Goal: Information Seeking & Learning: Learn about a topic

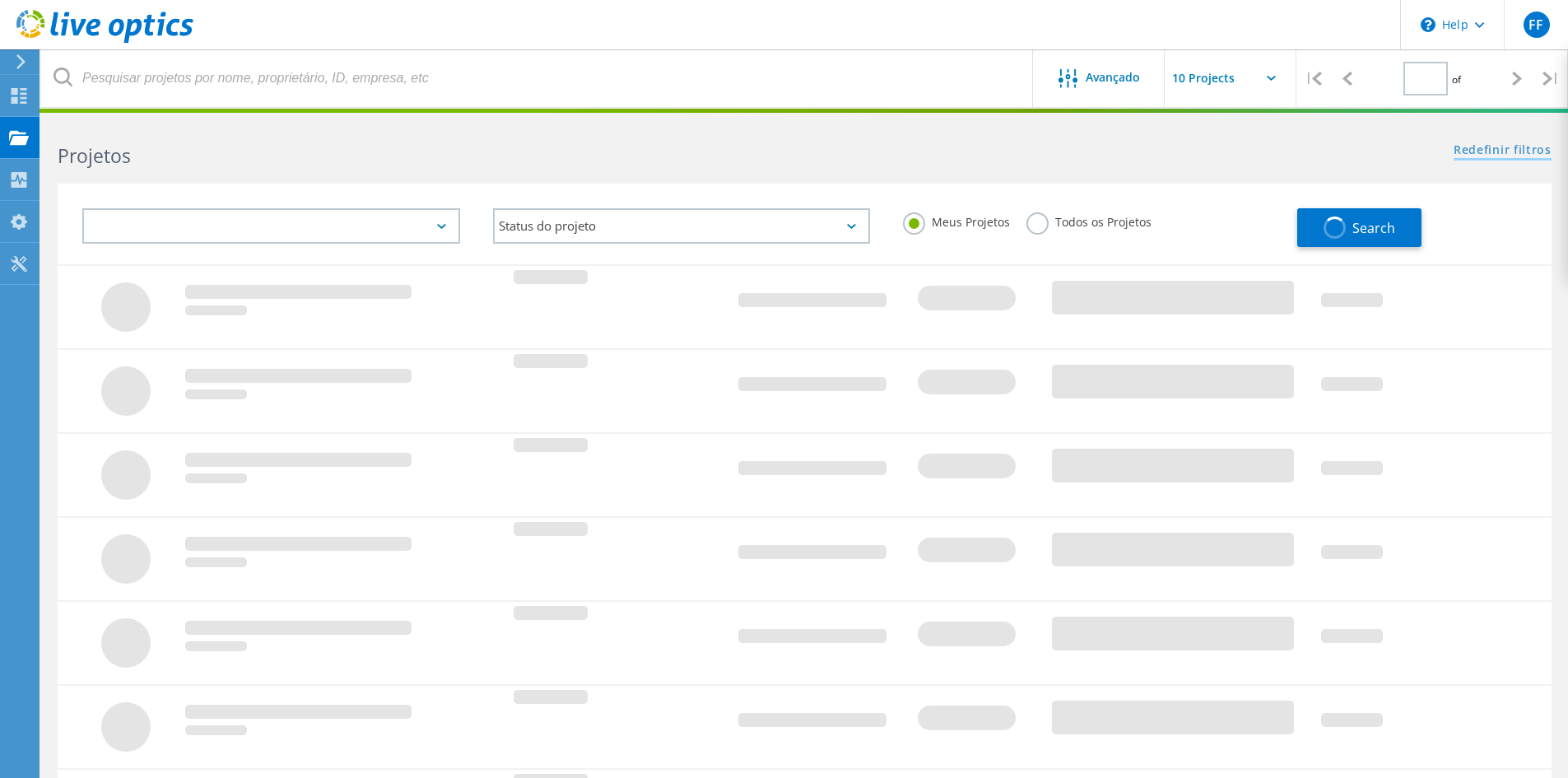
type input "1"
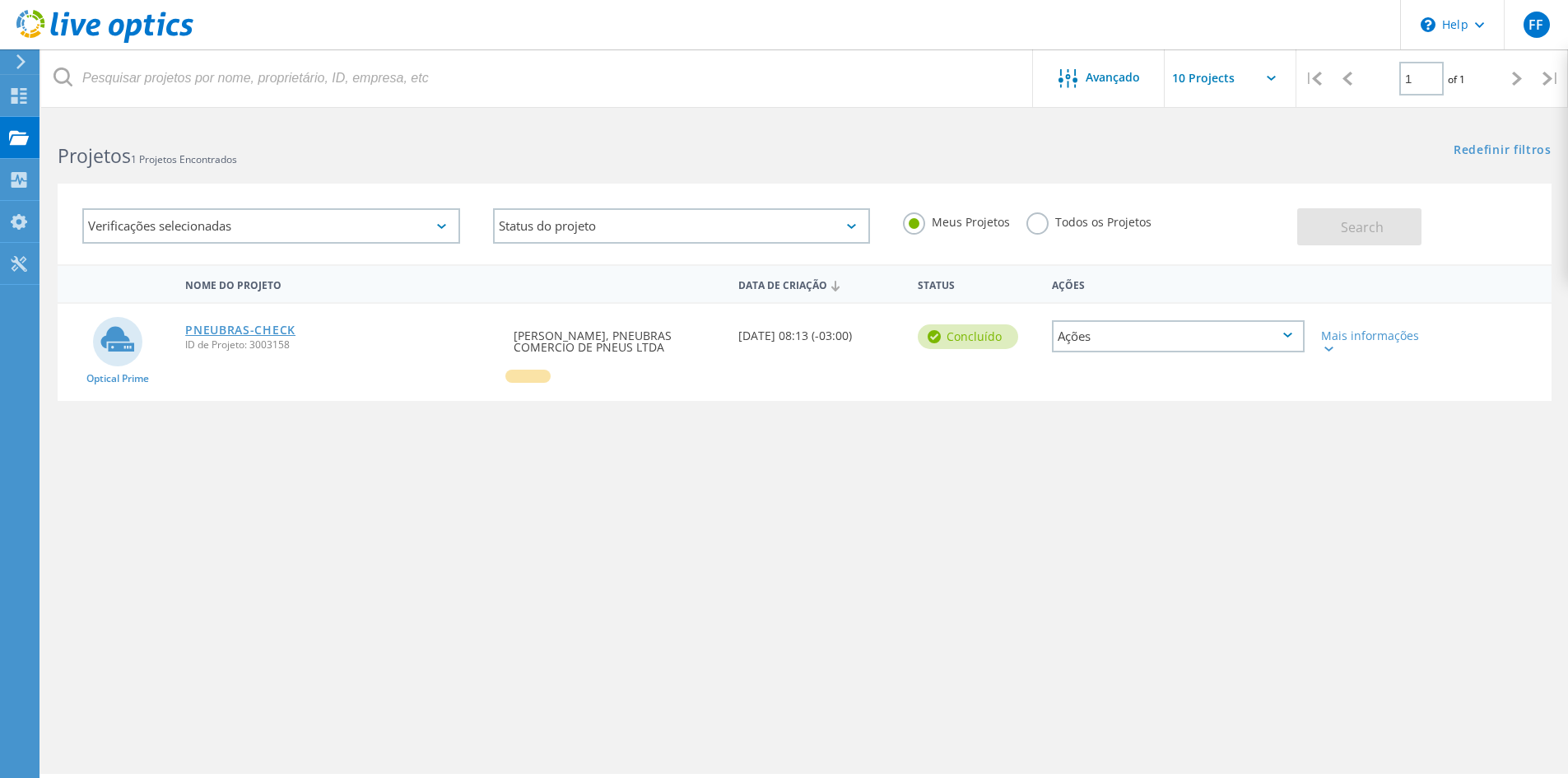
click at [219, 331] on link "PNEUBRAS-CHECK" at bounding box center [241, 330] width 110 height 12
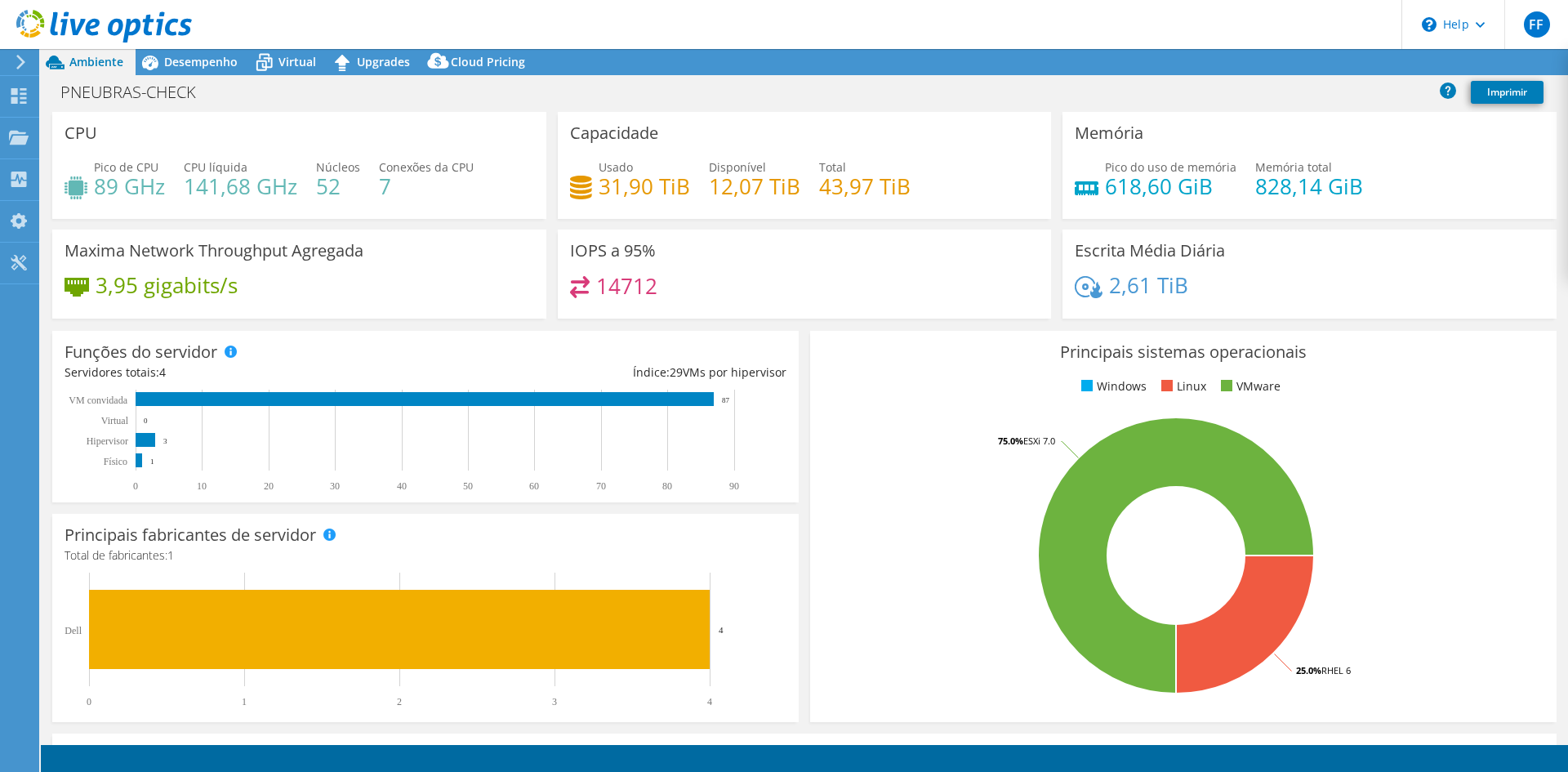
select select "SouthAmerica"
select select "BRL"
click at [73, 142] on div "Projetos" at bounding box center [78, 138] width 80 height 41
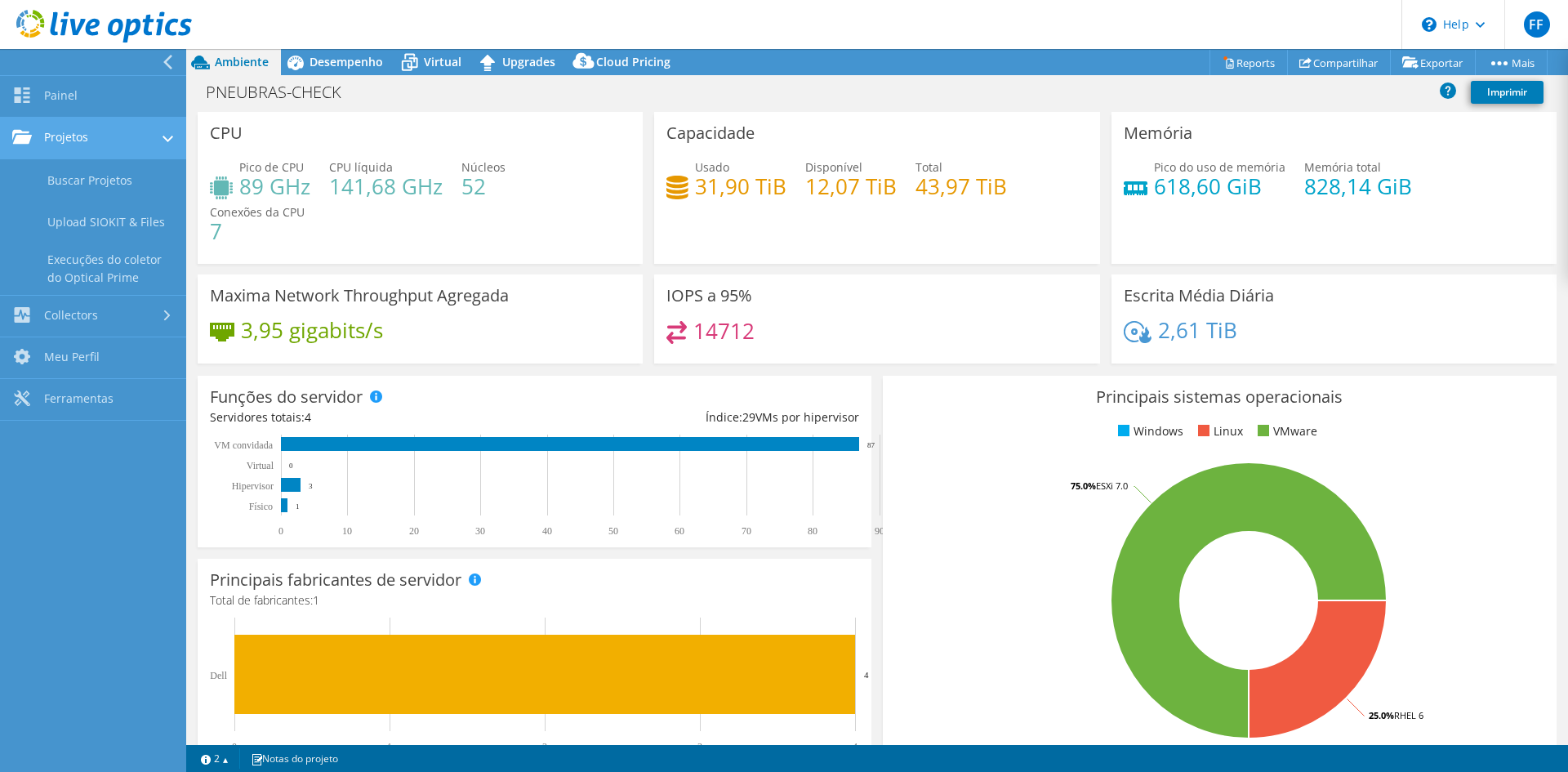
click at [81, 146] on link "Projetos" at bounding box center [93, 138] width 186 height 41
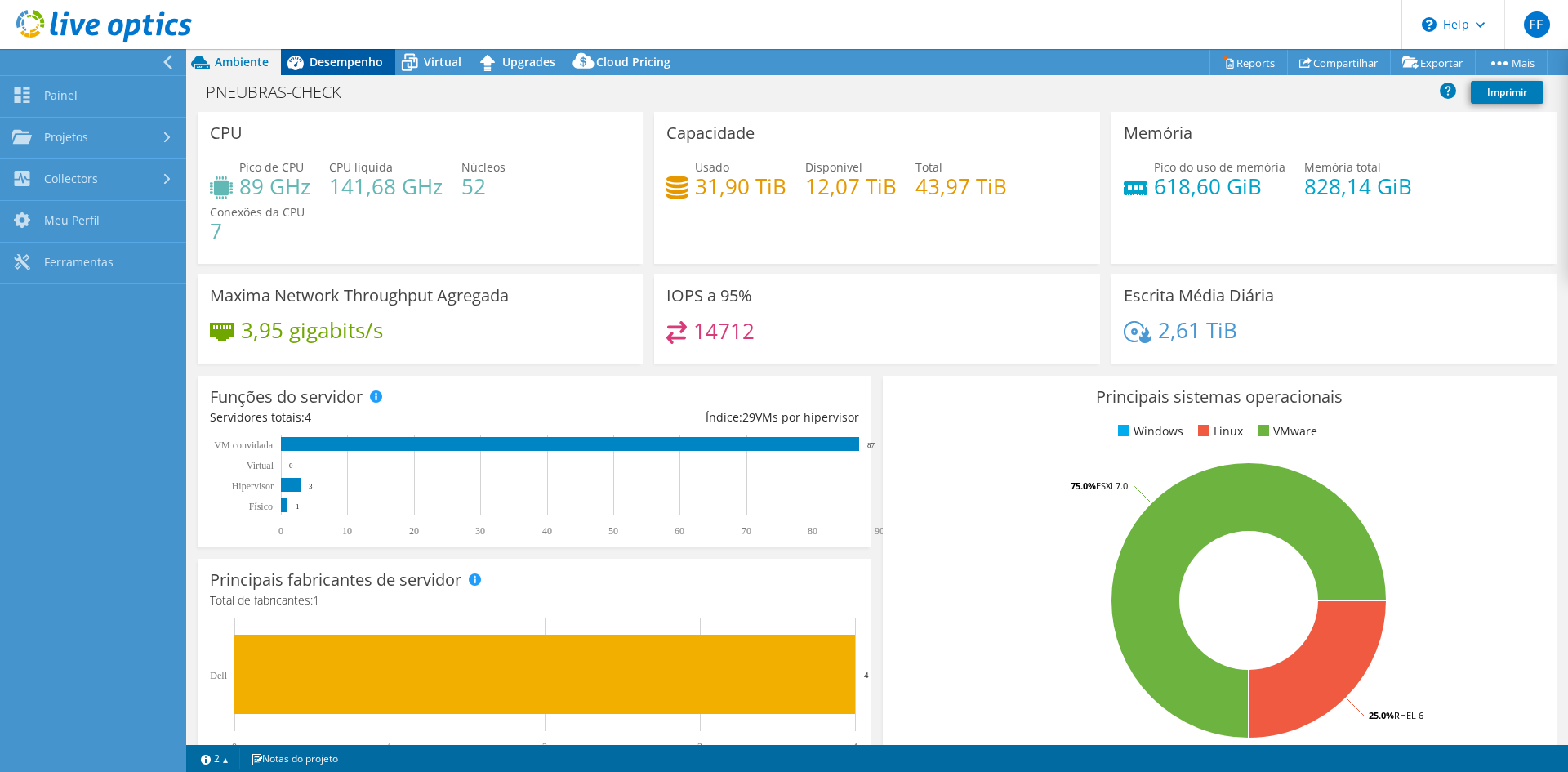
click at [299, 61] on icon at bounding box center [296, 62] width 16 height 14
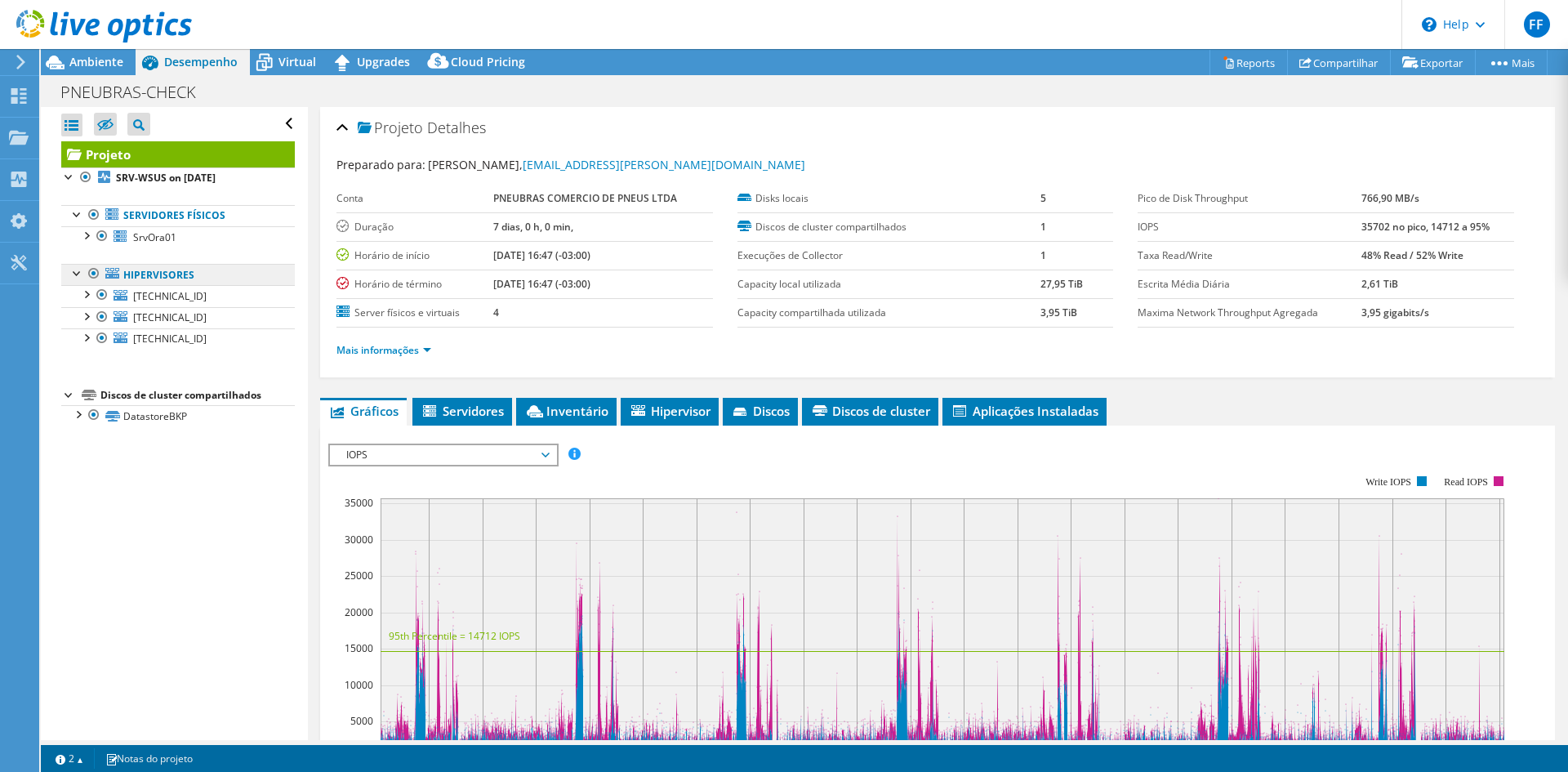
click at [145, 274] on link "Hipervisores" at bounding box center [178, 275] width 233 height 21
click at [80, 272] on div at bounding box center [77, 272] width 16 height 16
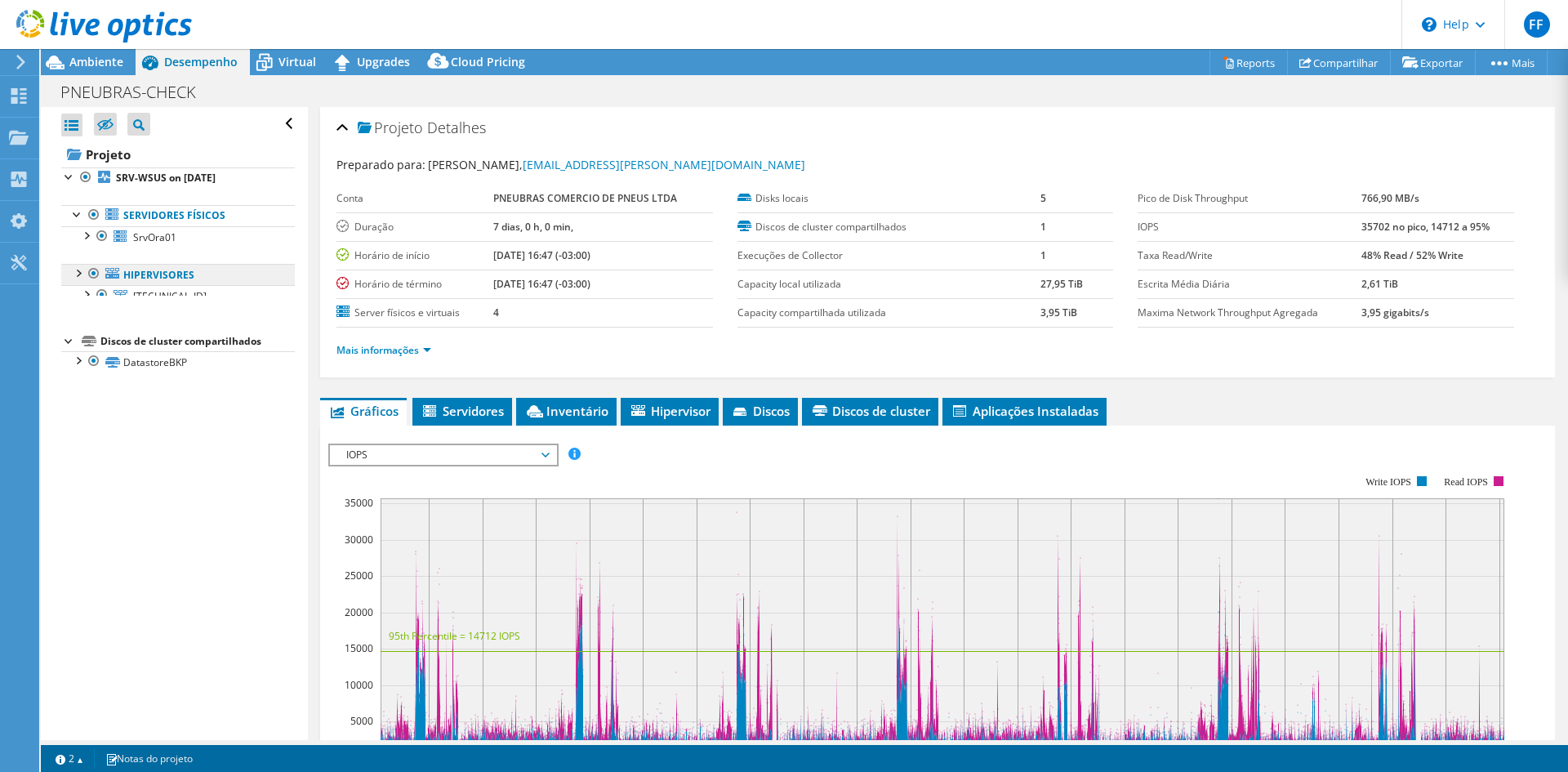
click at [129, 274] on link "Hipervisores" at bounding box center [178, 275] width 233 height 21
click at [85, 275] on div at bounding box center [77, 272] width 16 height 16
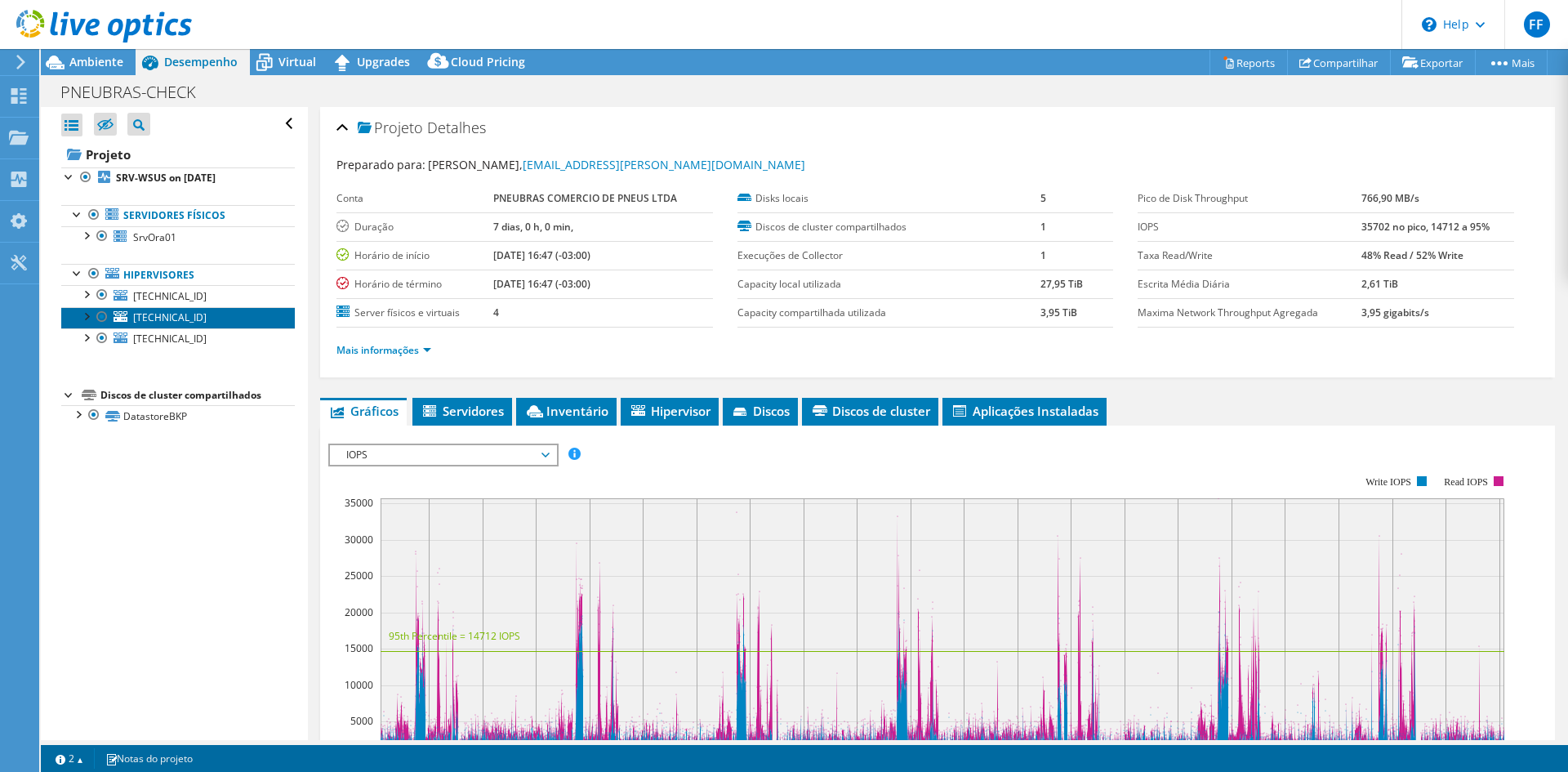
click at [162, 314] on span "10.19.5.13" at bounding box center [170, 317] width 74 height 13
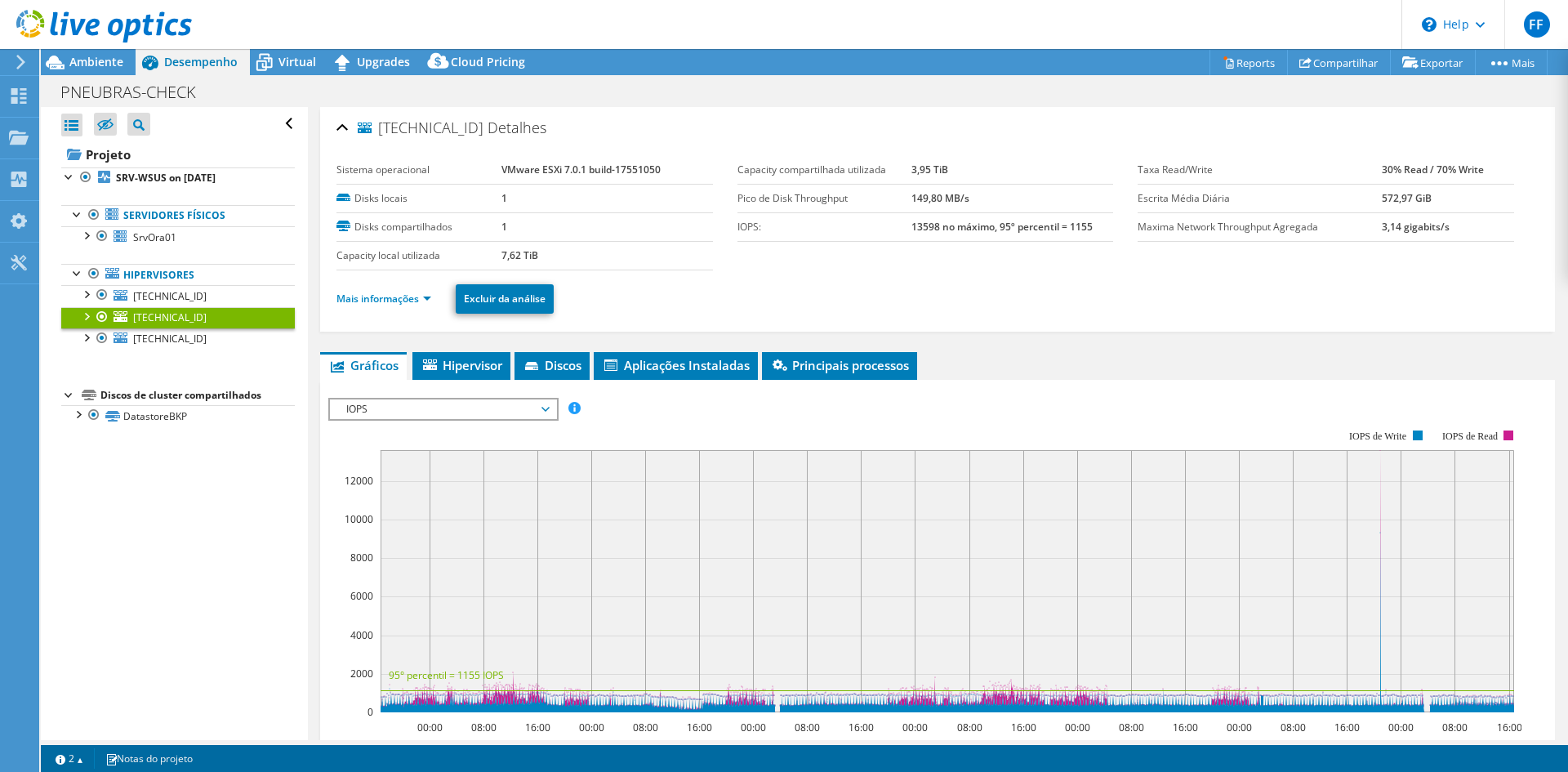
click at [986, 134] on div "10.19.5.13 Detalhes" at bounding box center [938, 129] width 1202 height 36
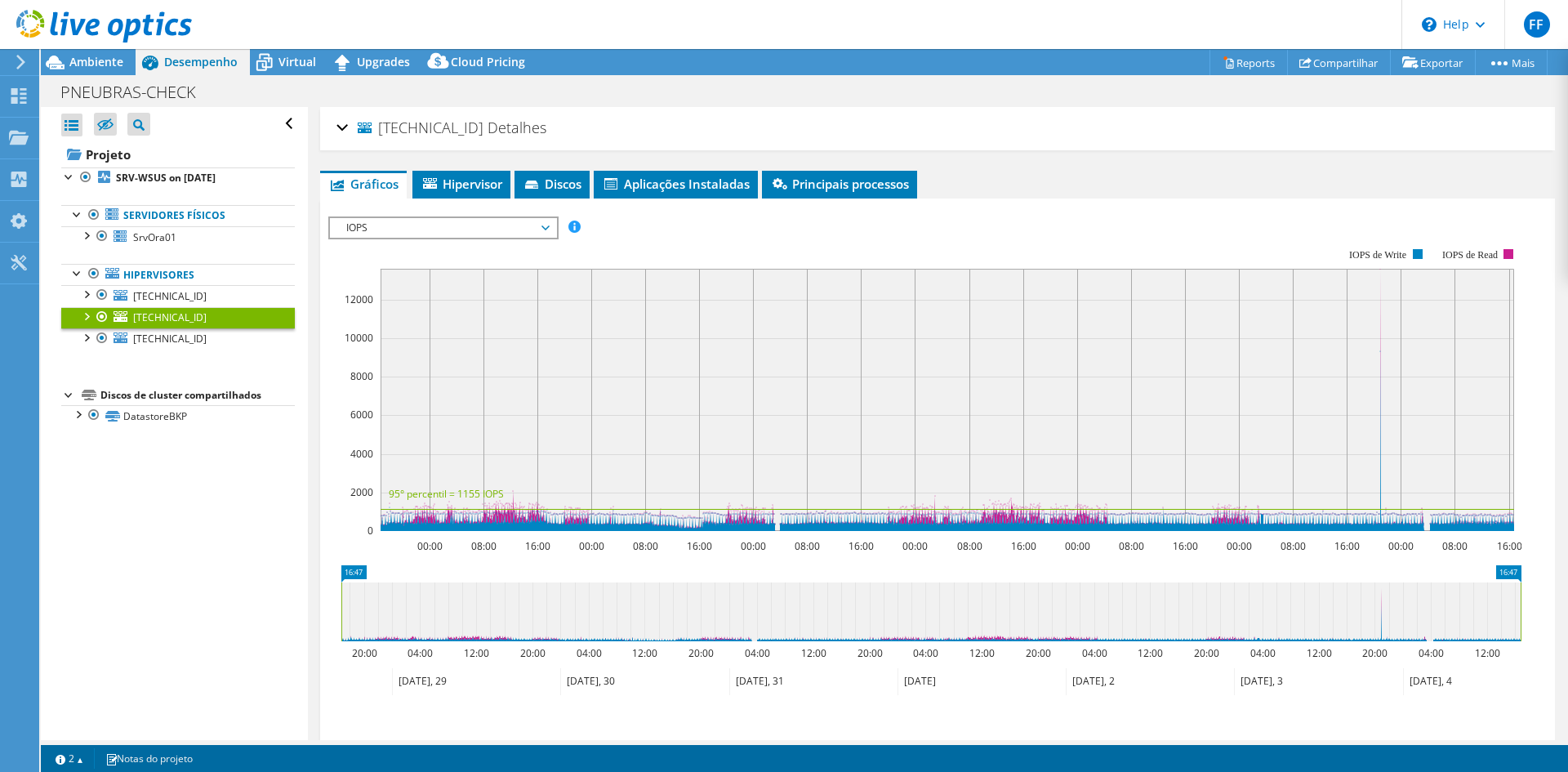
click at [947, 122] on div "10.19.5.13 Detalhes" at bounding box center [938, 129] width 1202 height 36
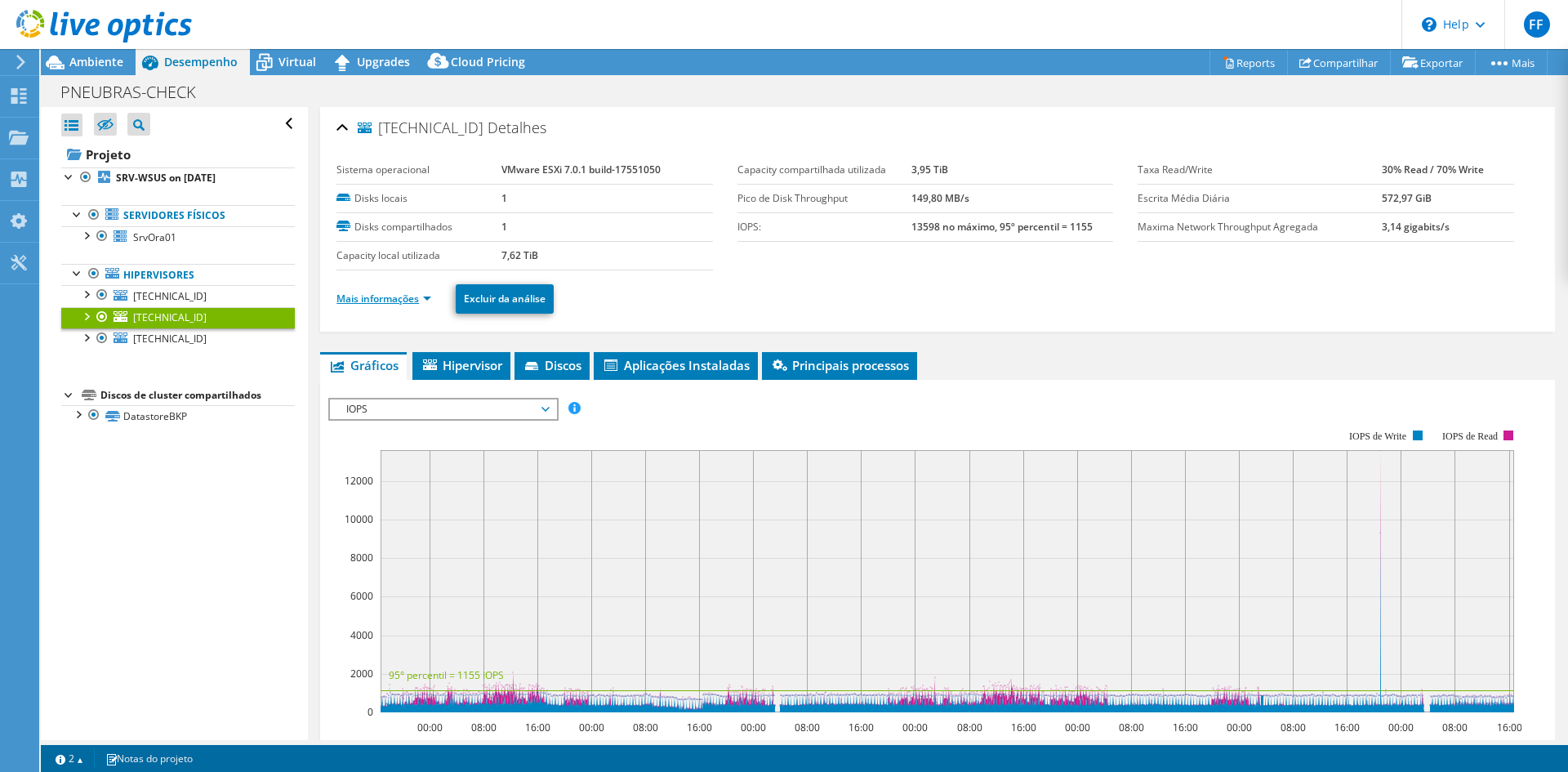
click at [415, 302] on link "Mais informações" at bounding box center [384, 299] width 95 height 13
